Goal: Information Seeking & Learning: Learn about a topic

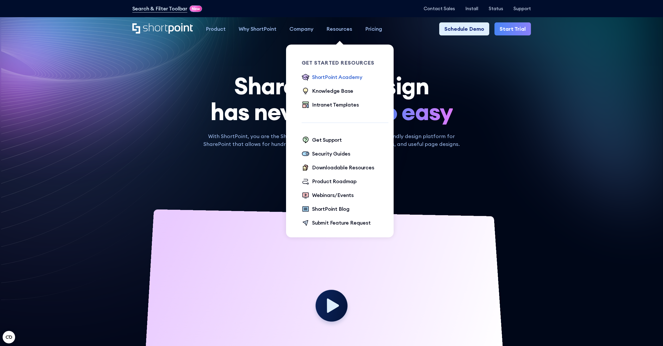
click at [342, 77] on div "ShortPoint Academy" at bounding box center [337, 77] width 50 height 8
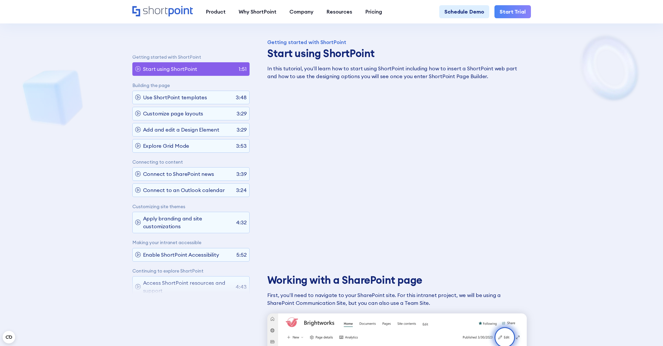
scroll to position [59, 0]
